Goal: Information Seeking & Learning: Learn about a topic

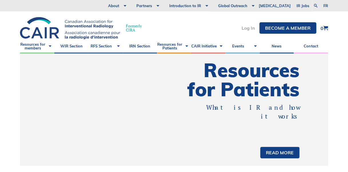
click at [252, 28] on link "Log In" at bounding box center [248, 28] width 13 height 5
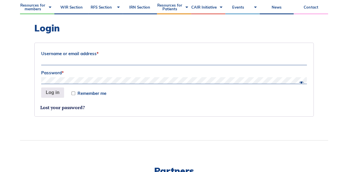
scroll to position [153, 0]
click at [102, 64] on input "Username or email address *" at bounding box center [174, 61] width 266 height 7
type input "nicole.hall@albertahealthservices.ca"
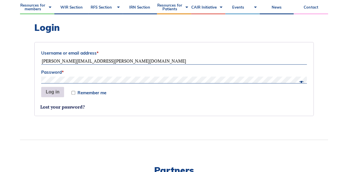
click at [54, 92] on button "Log in" at bounding box center [52, 92] width 23 height 10
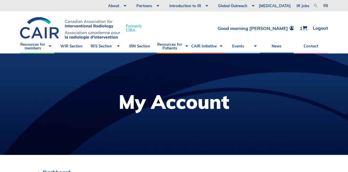
click at [316, 5] on link at bounding box center [315, 5] width 7 height 7
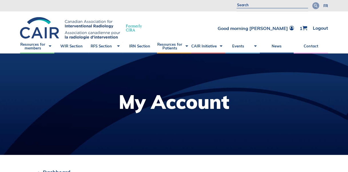
click at [316, 5] on link at bounding box center [315, 5] width 7 height 7
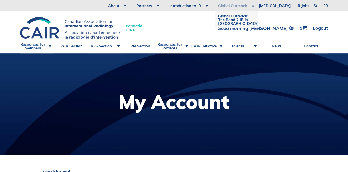
type input "virtual IR"
click at [316, 6] on link at bounding box center [315, 5] width 7 height 7
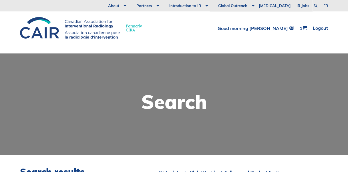
scroll to position [145, 0]
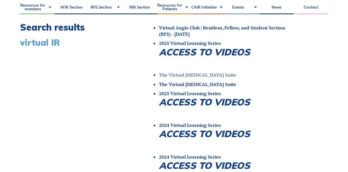
click at [197, 76] on link "The Virtual [MEDICAL_DATA] Suite" at bounding box center [197, 75] width 77 height 6
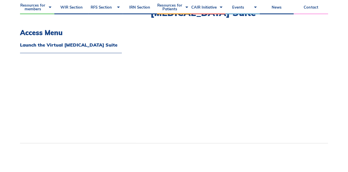
scroll to position [162, 0]
